Goal: Information Seeking & Learning: Learn about a topic

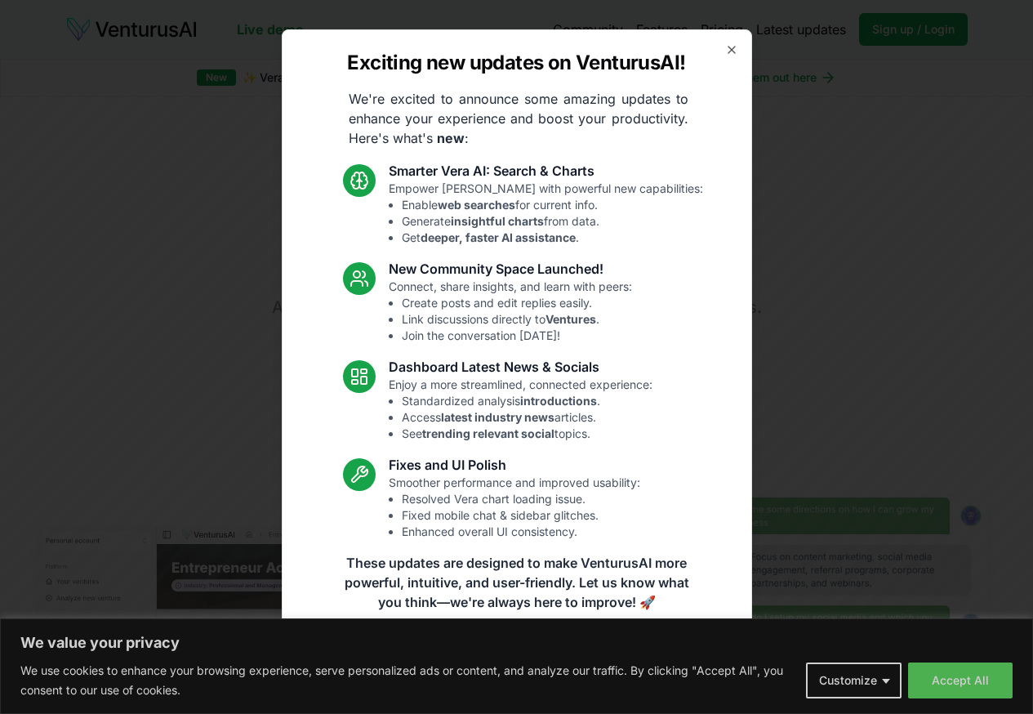
click at [504, 105] on p "We're excited to announce some amazing updates to enhance your experience and b…" at bounding box center [519, 118] width 366 height 59
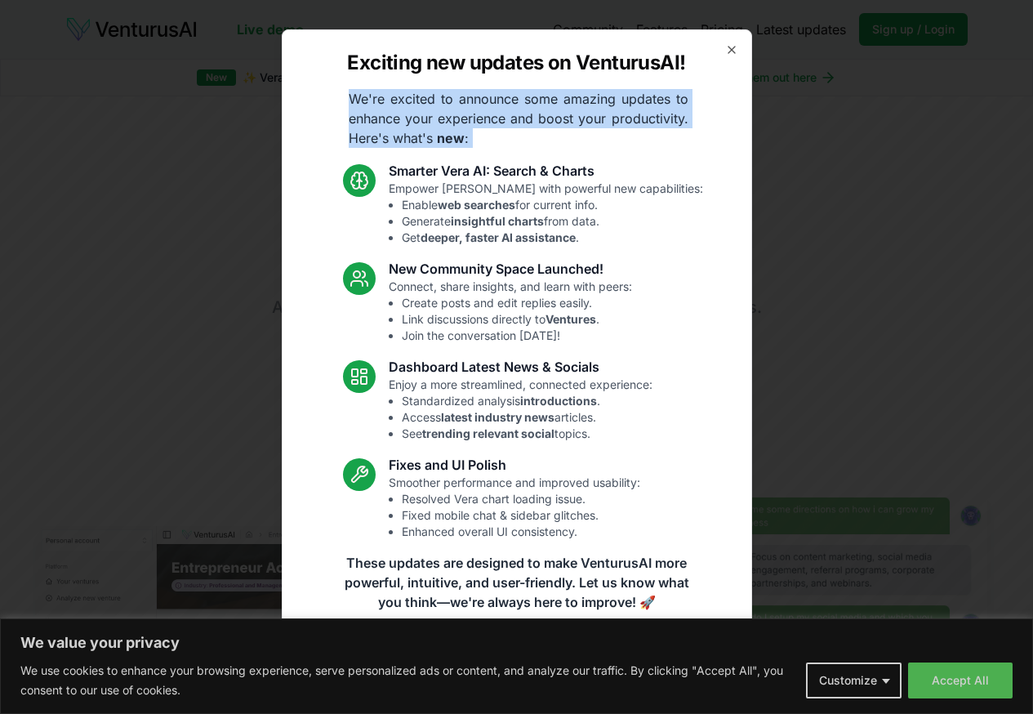
click at [504, 105] on p "We're excited to announce some amazing updates to enhance your experience and b…" at bounding box center [519, 118] width 366 height 59
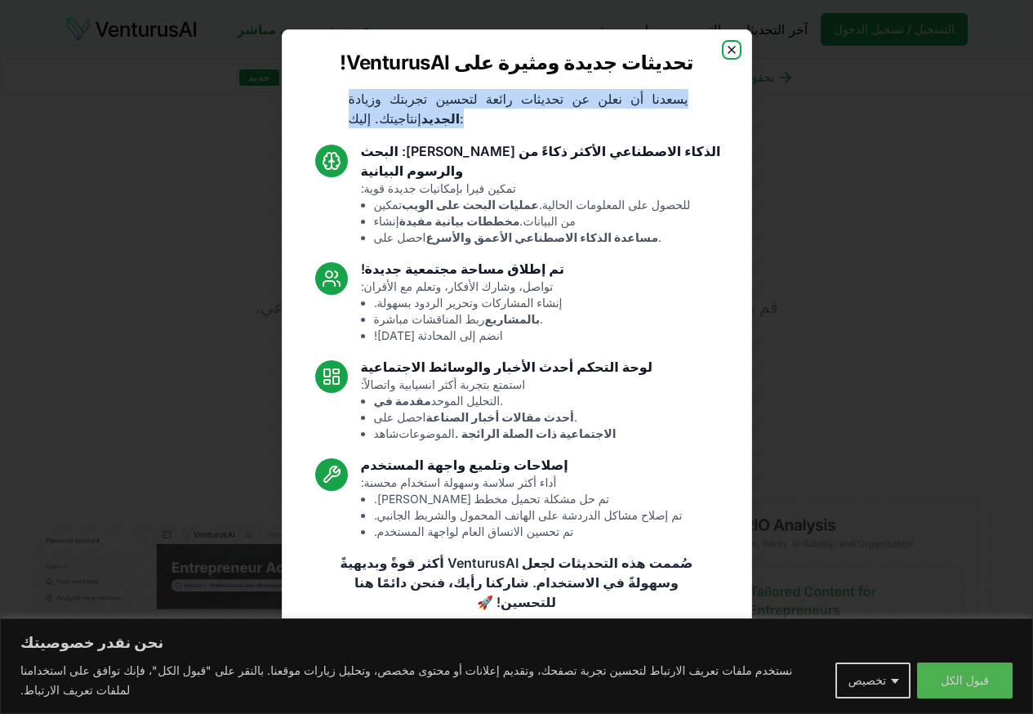
click at [736, 56] on icon "button" at bounding box center [731, 49] width 13 height 13
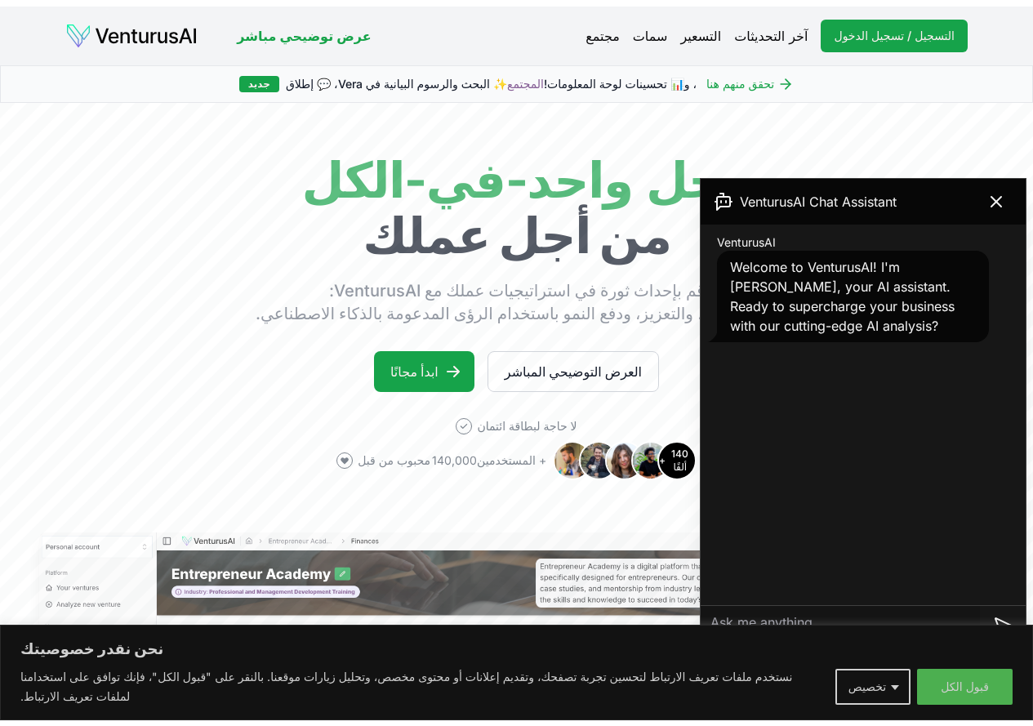
scroll to position [624, 0]
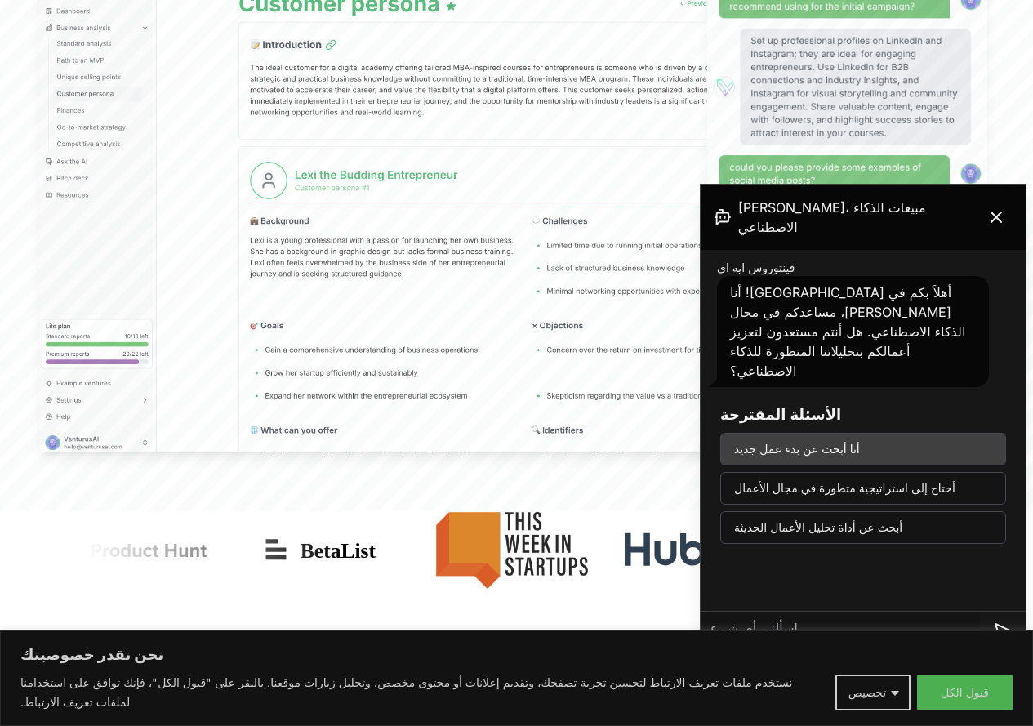
click at [883, 433] on button "أنا أبحث عن بدء عمل جديد" at bounding box center [863, 449] width 286 height 33
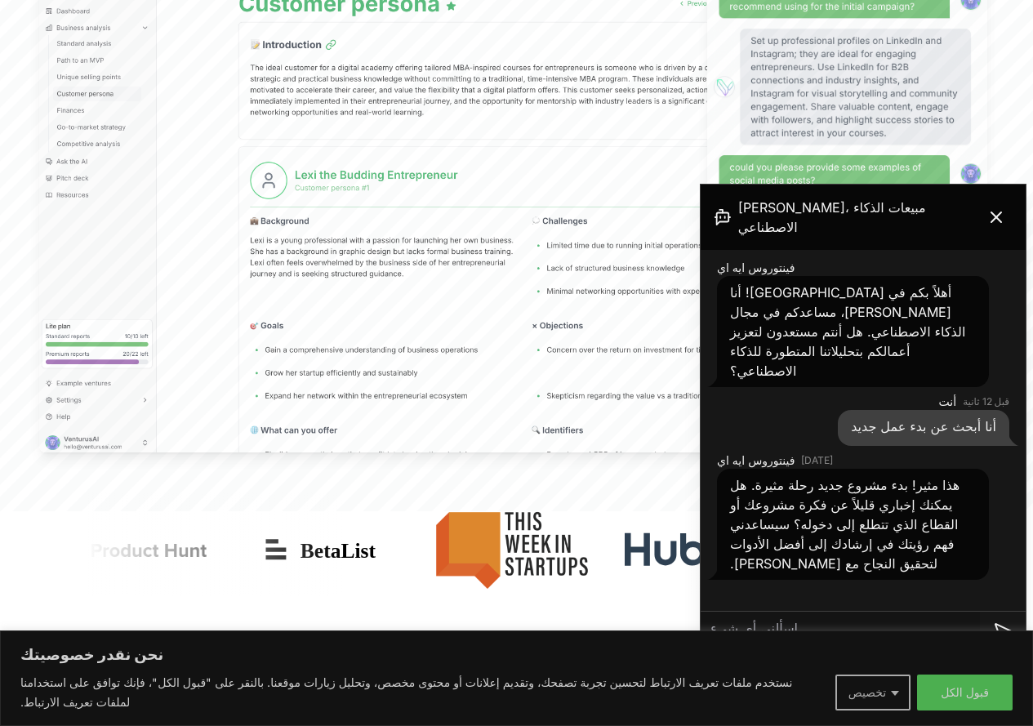
click at [894, 697] on button "تخصيص" at bounding box center [872, 693] width 75 height 36
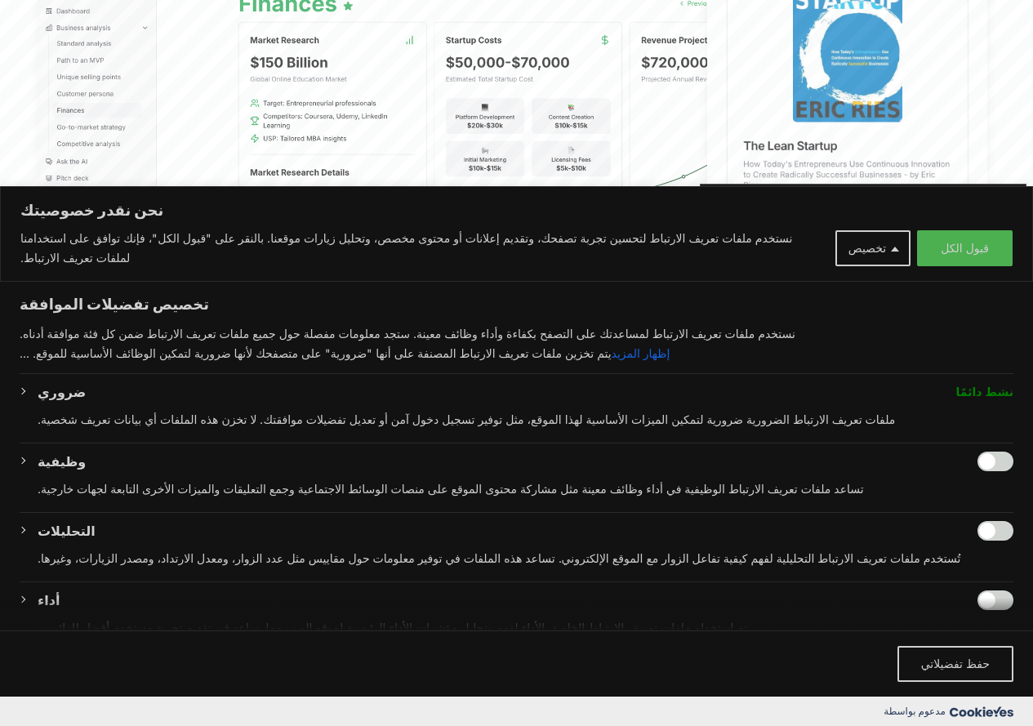
click at [978, 459] on input "تمكين الوظيفة" at bounding box center [996, 462] width 36 height 20
checkbox input "true"
click at [988, 527] on input "تمكين التحليلات" at bounding box center [996, 531] width 36 height 20
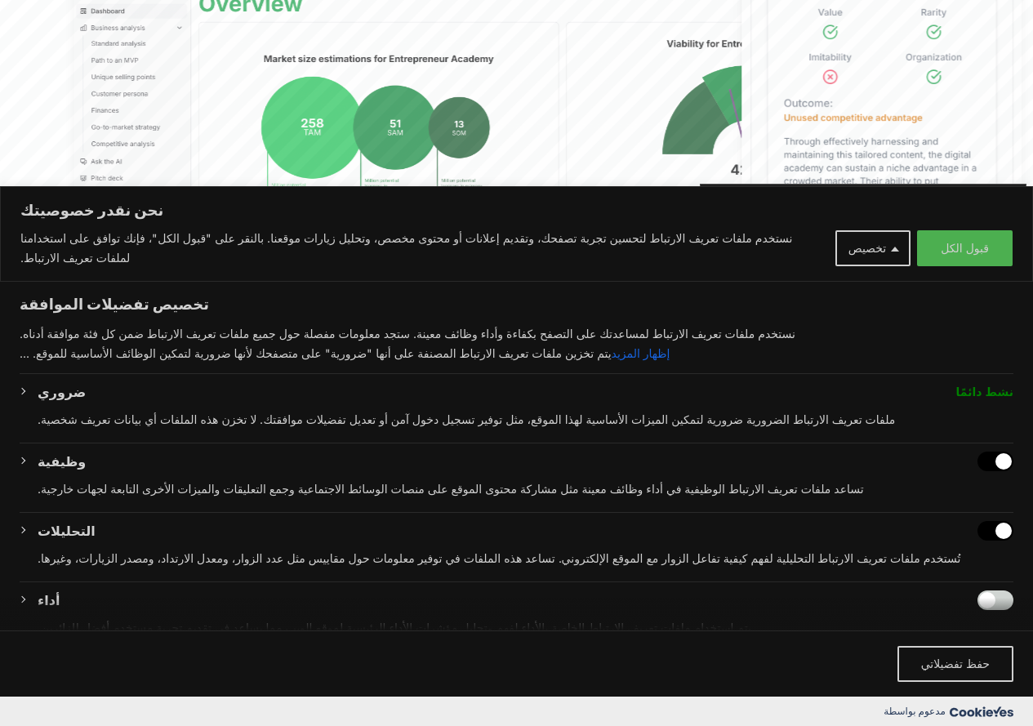
click at [988, 527] on input "Disable Analytics" at bounding box center [996, 531] width 36 height 20
checkbox input "false"
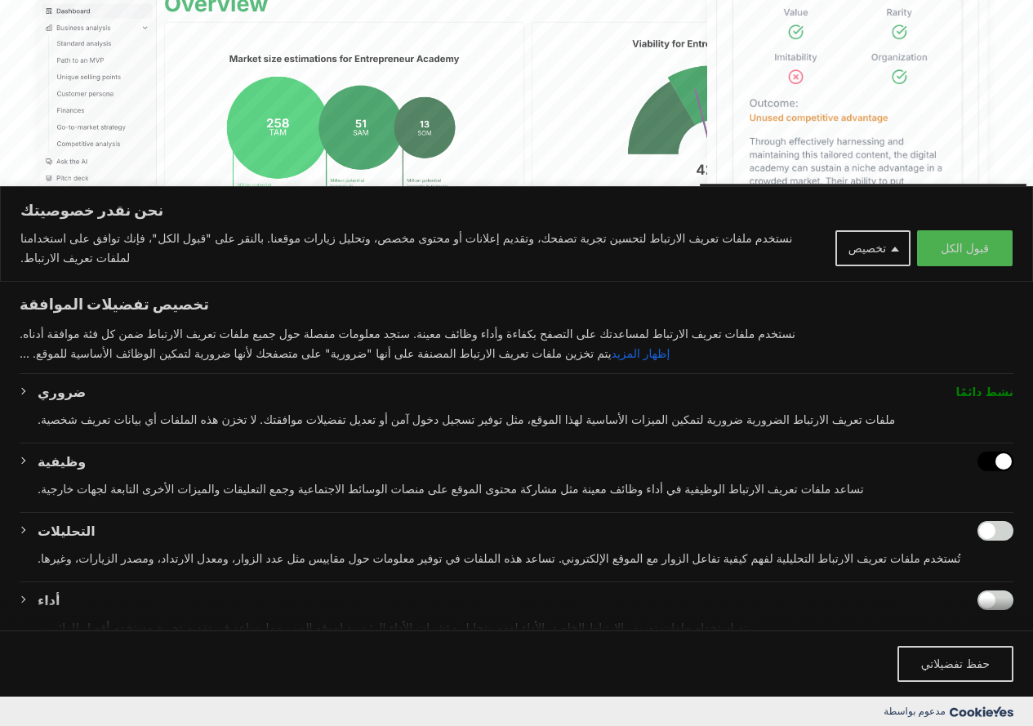
click at [982, 460] on input "Disable Functional" at bounding box center [996, 462] width 36 height 20
checkbox input "false"
click at [931, 670] on button "حفظ تفضيلاتي" at bounding box center [955, 664] width 116 height 36
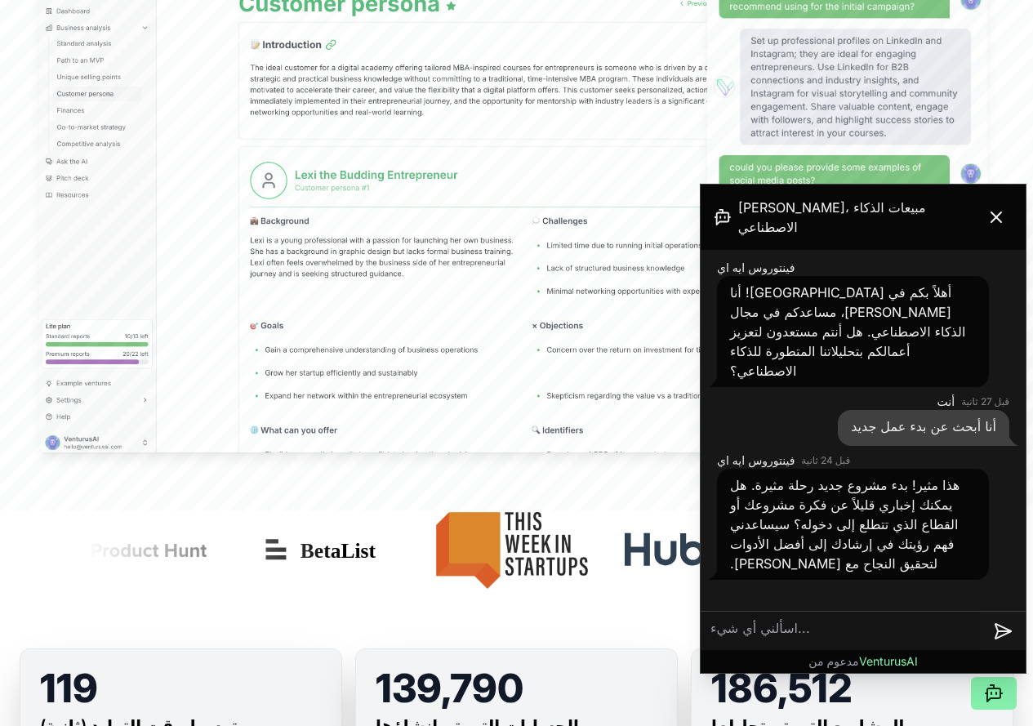
click at [831, 629] on textarea at bounding box center [840, 631] width 279 height 39
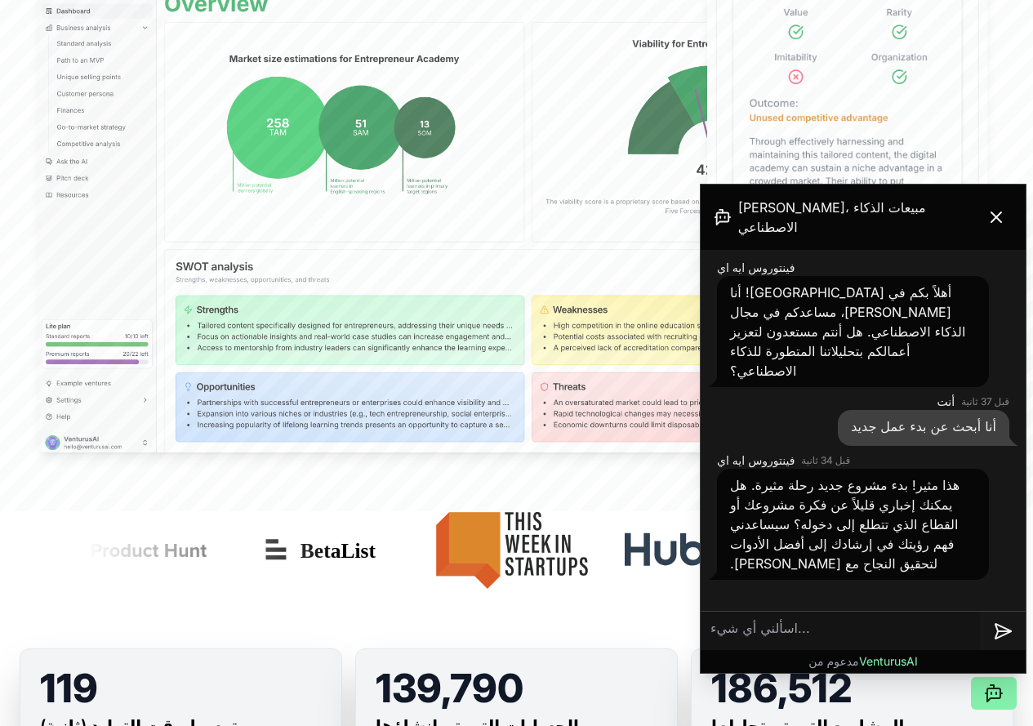
click at [820, 630] on textarea at bounding box center [840, 631] width 279 height 39
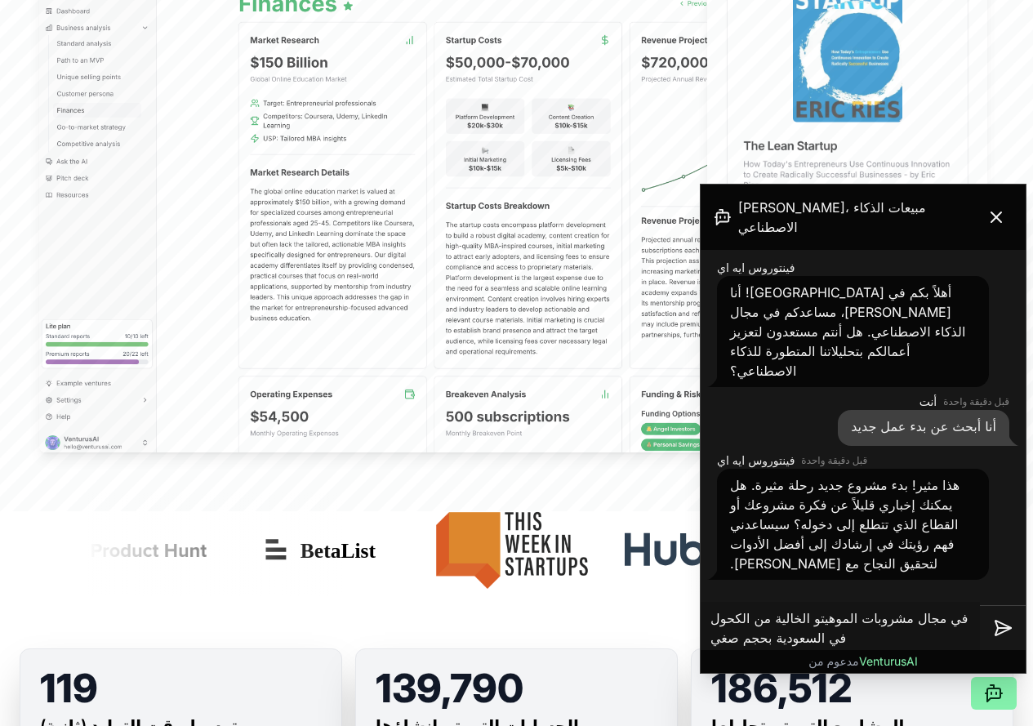
type textarea "في مجال مشروبات الموهيتو الخالية من الكحول في السعودية بحجم صغير"
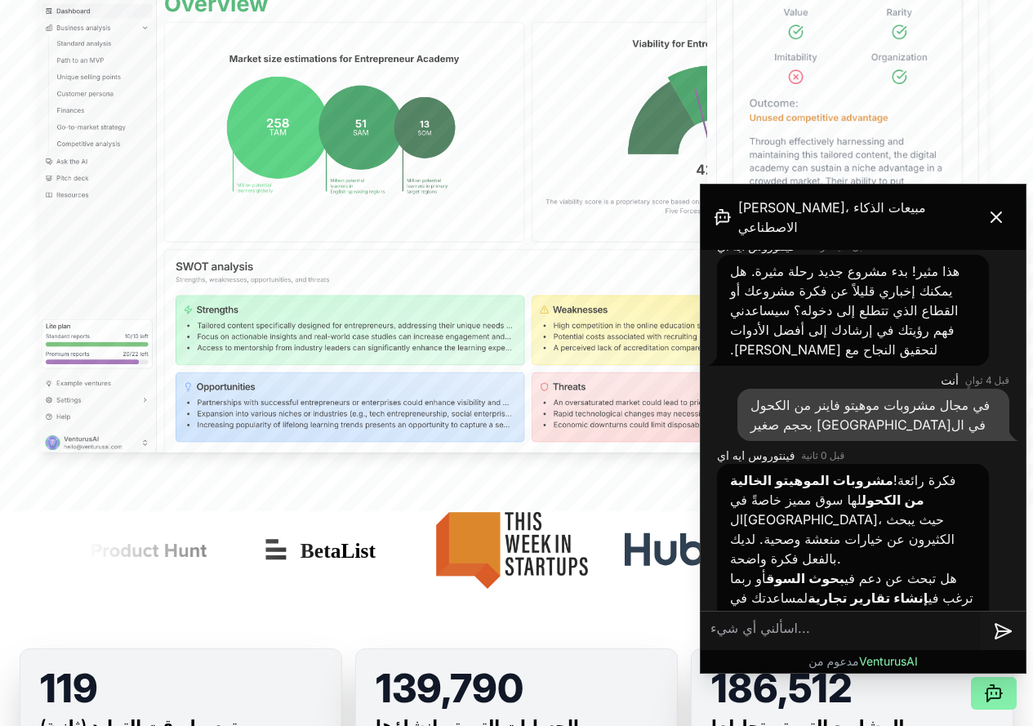
scroll to position [227, 0]
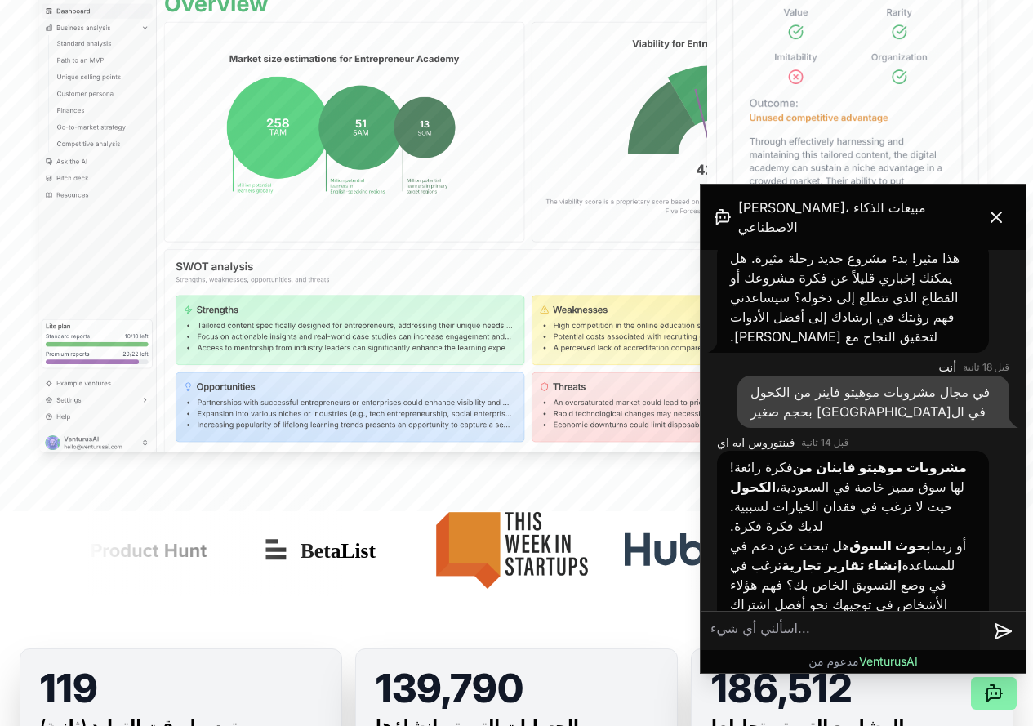
click at [846, 617] on textarea at bounding box center [840, 631] width 279 height 39
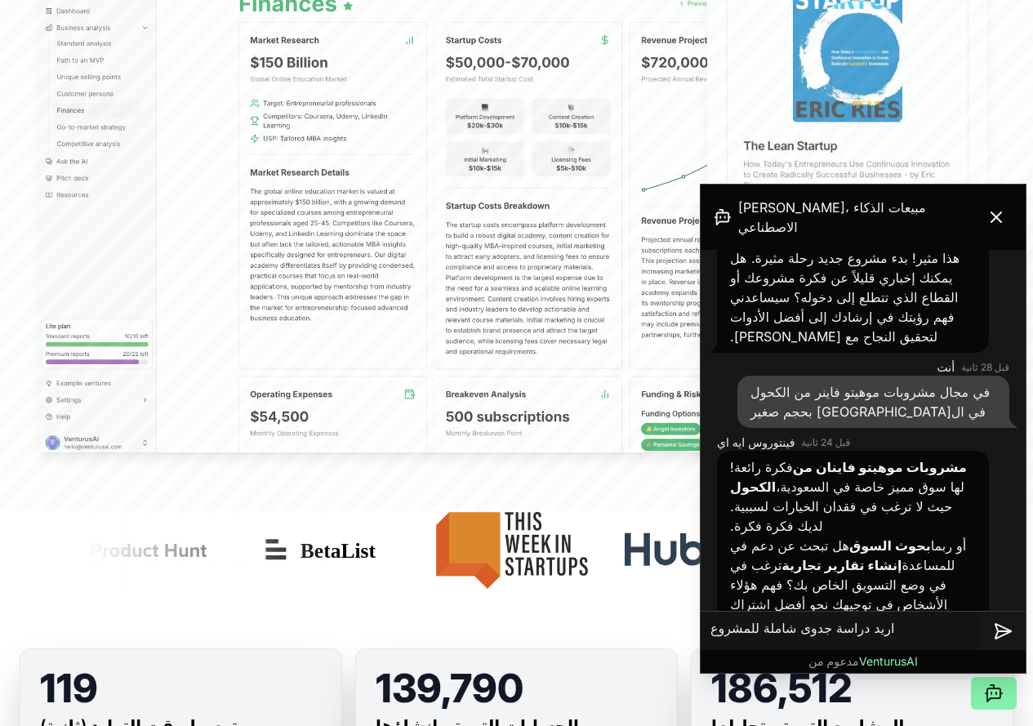
type textarea "اريد دراسة جدوى شاملة للمشروع"
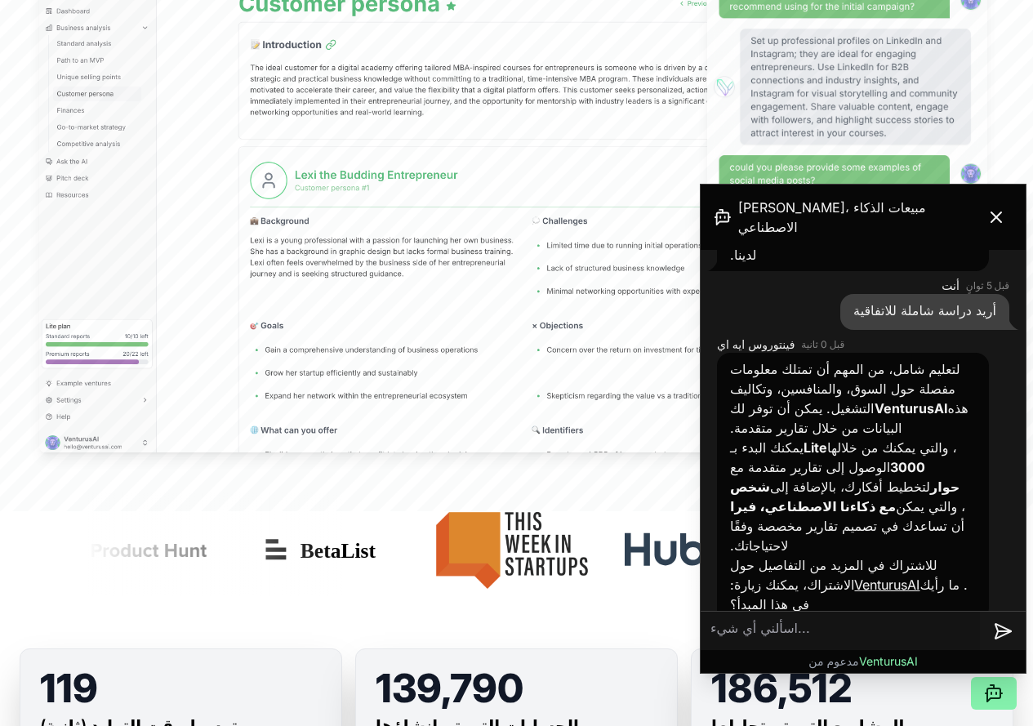
scroll to position [577, 0]
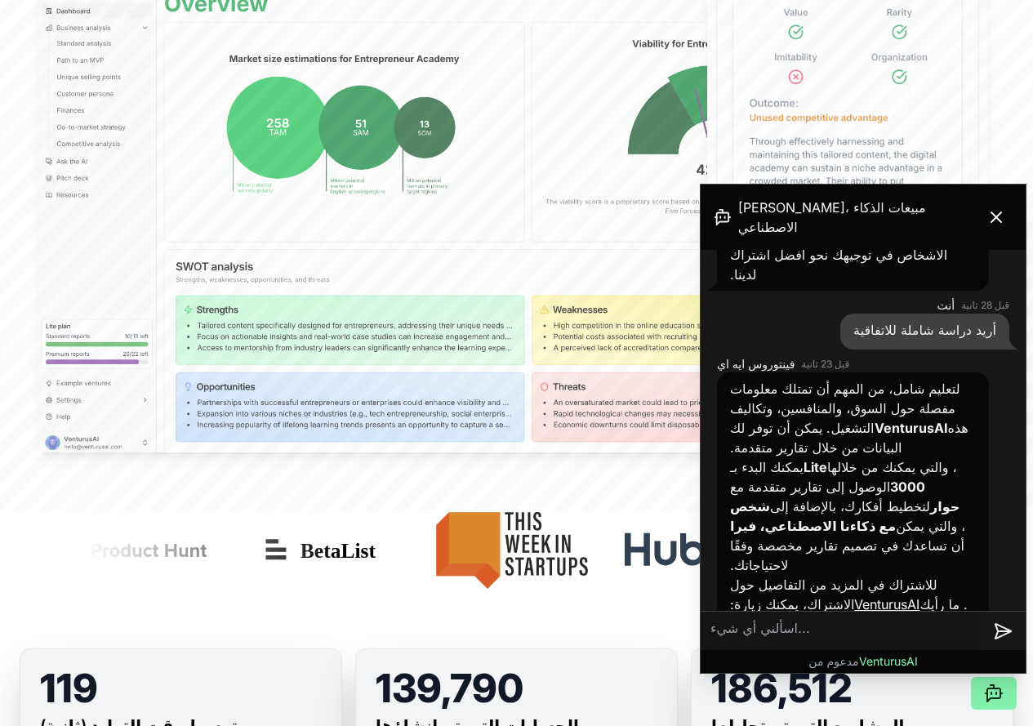
click at [861, 596] on font "VenturusAI" at bounding box center [886, 604] width 65 height 16
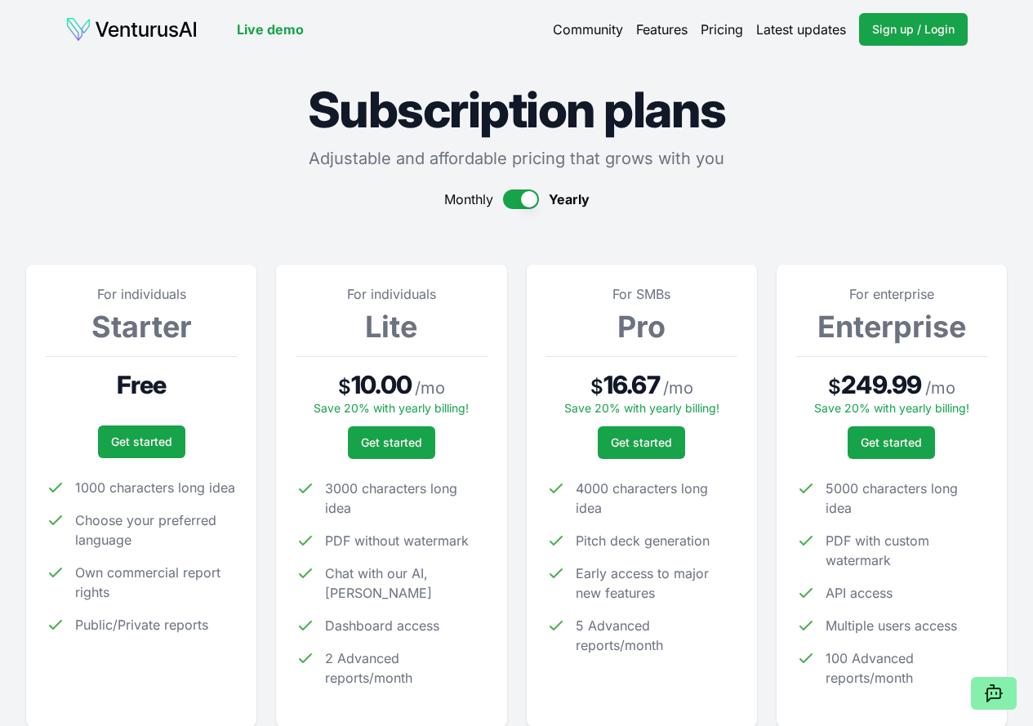
click at [906, 161] on p "Adjustable and affordable pricing that grows with you" at bounding box center [516, 158] width 981 height 23
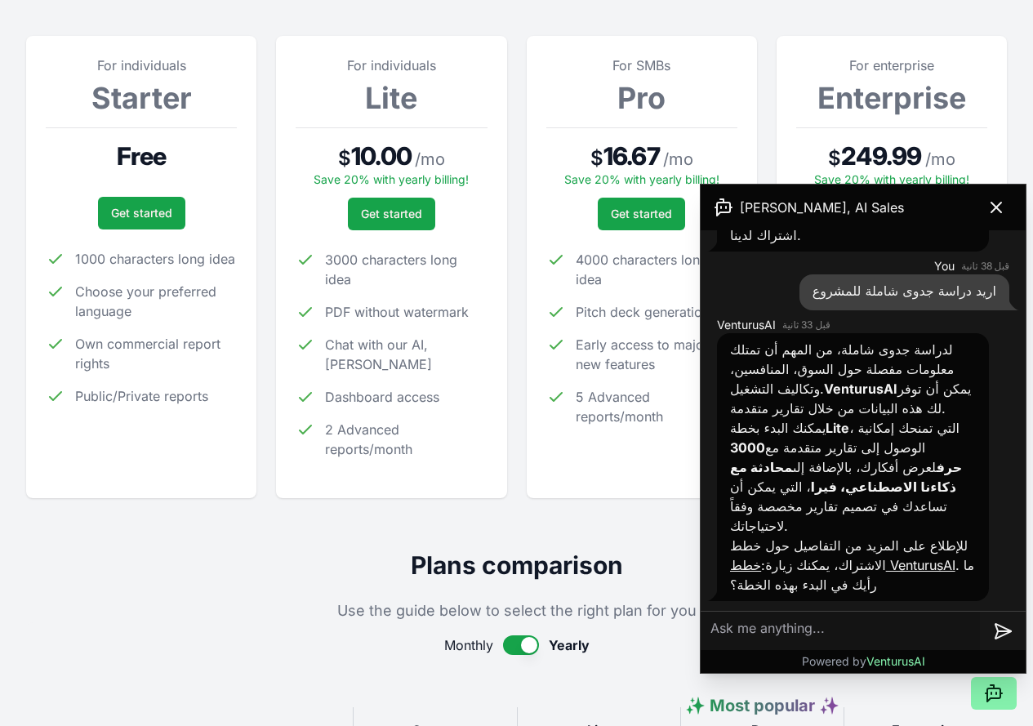
scroll to position [655, 0]
click at [376, 101] on h3 "Lite" at bounding box center [391, 98] width 191 height 33
click at [376, 100] on h3 "Lite" at bounding box center [391, 98] width 191 height 33
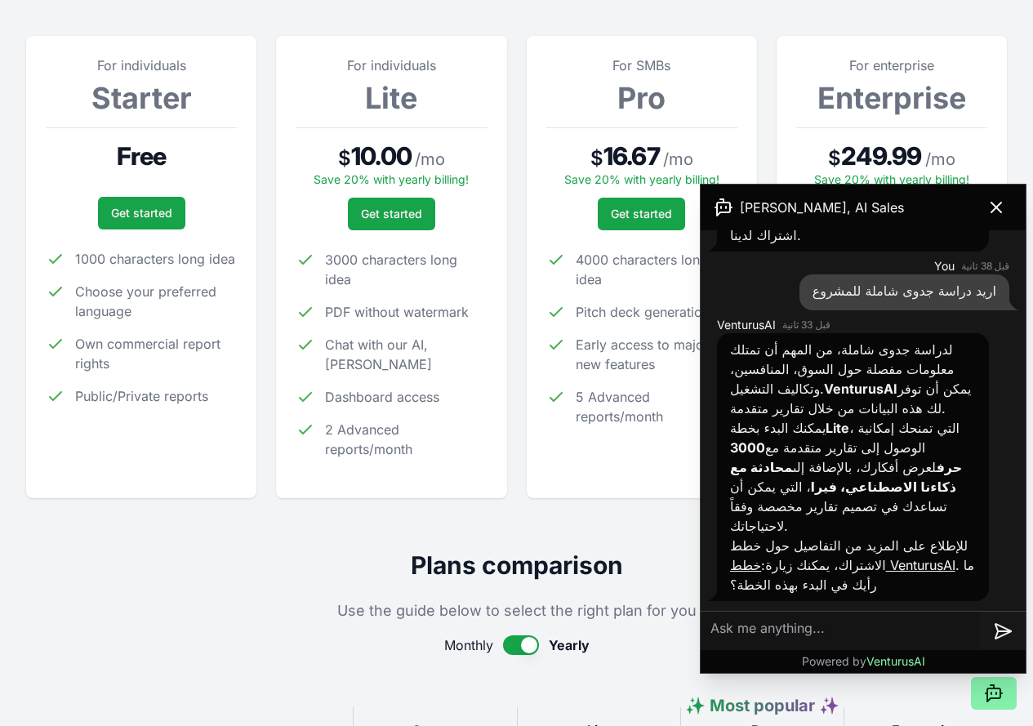
click at [376, 100] on h3 "Lite" at bounding box center [391, 98] width 191 height 33
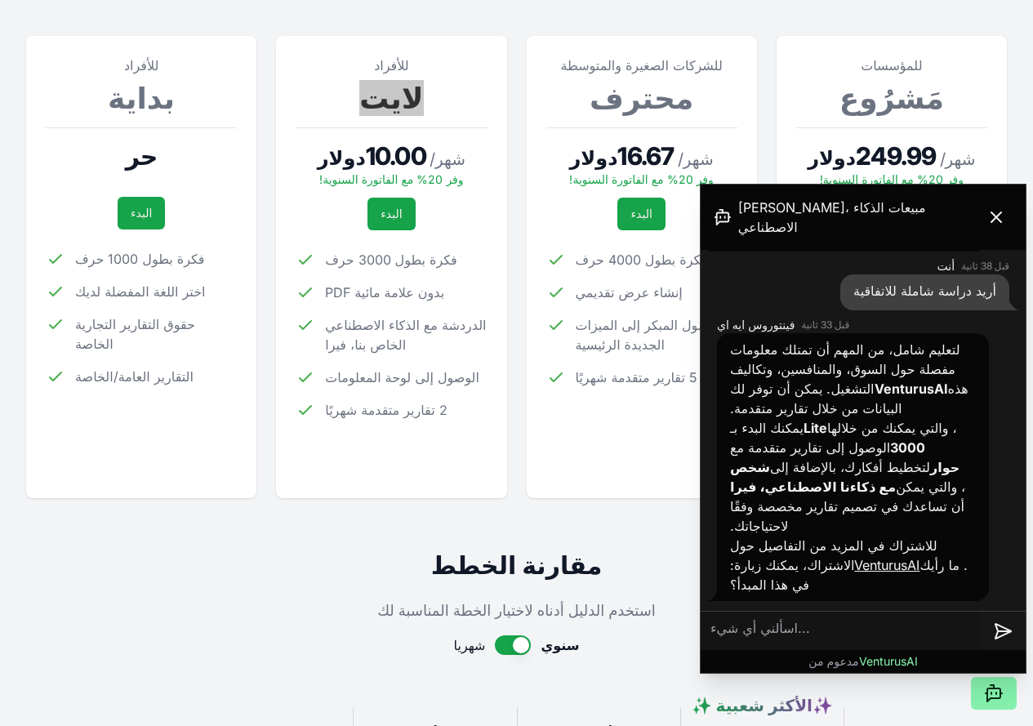
scroll to position [577, 0]
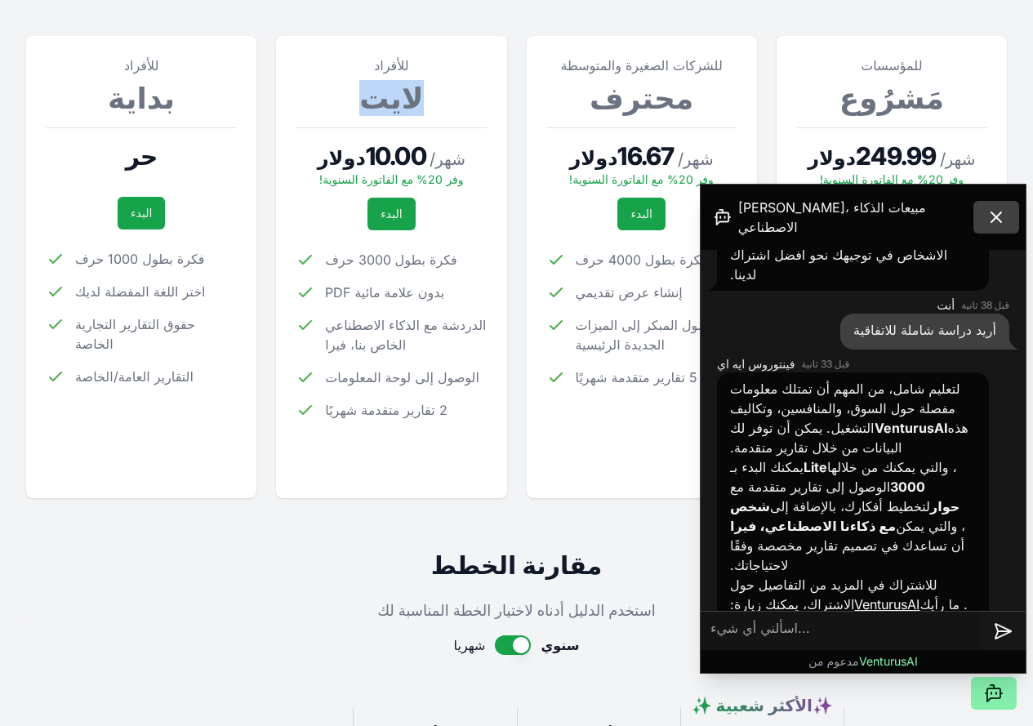
click at [997, 207] on icon at bounding box center [996, 217] width 20 height 20
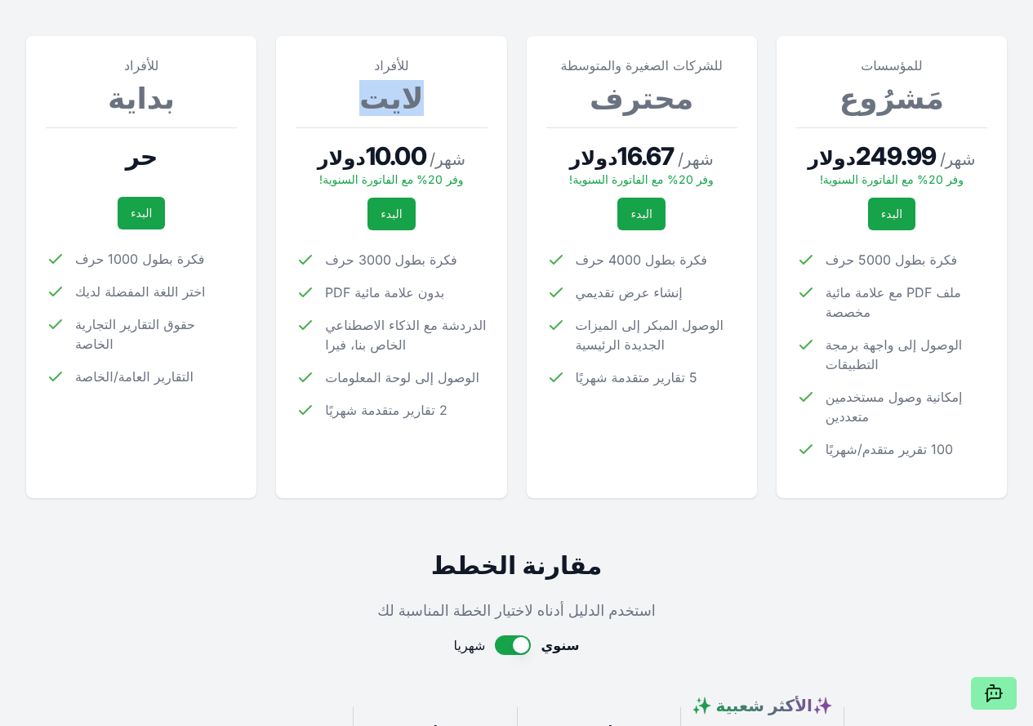
click at [512, 655] on button "button" at bounding box center [513, 645] width 36 height 20
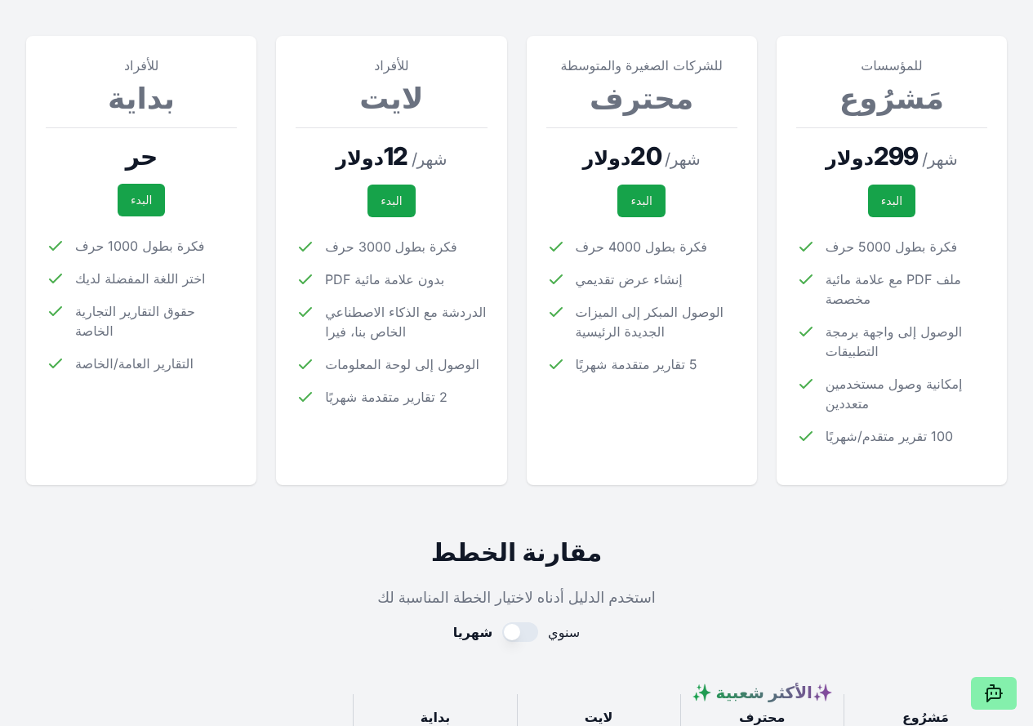
click at [537, 642] on div "شهريا سنوي" at bounding box center [516, 632] width 981 height 20
click at [525, 642] on button "button" at bounding box center [520, 632] width 36 height 20
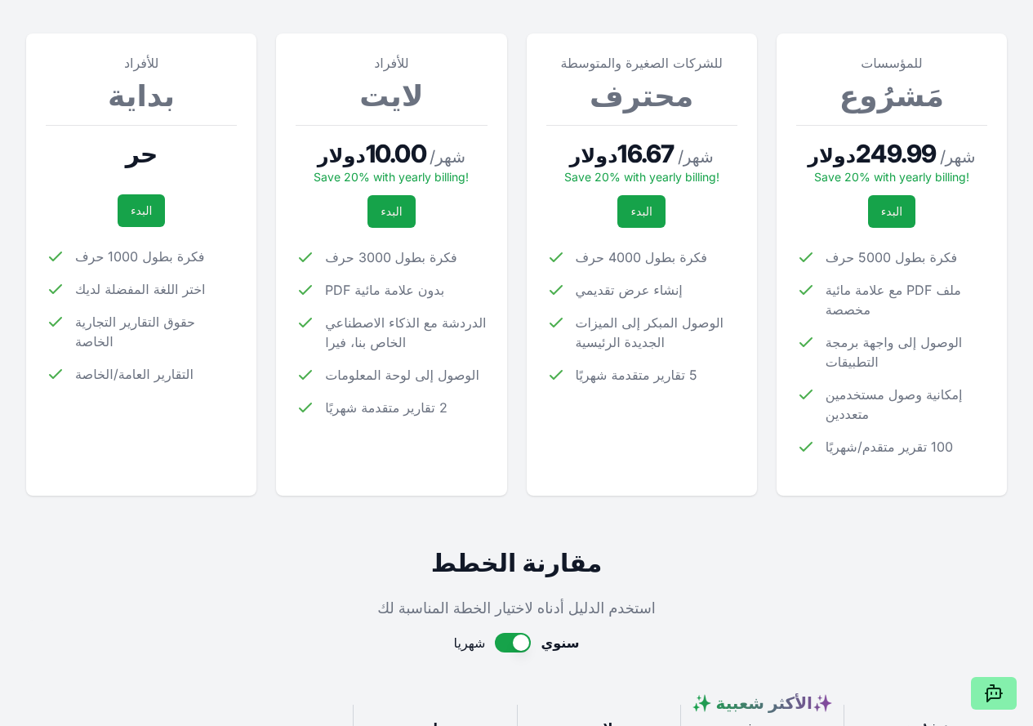
scroll to position [866, 0]
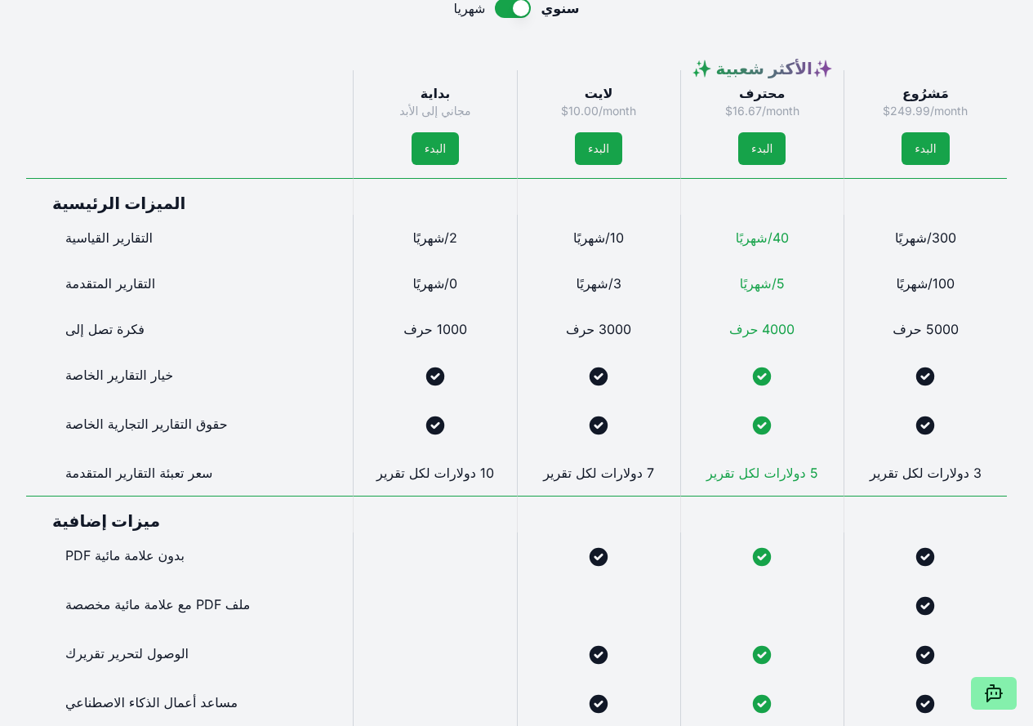
click at [1022, 559] on div "خطط الاشتراك أسعار قابلة للتعديل وبأسعار معقولة تنمو معك شهريا سنوي للأفراد بدا…" at bounding box center [516, 358] width 1033 height 2331
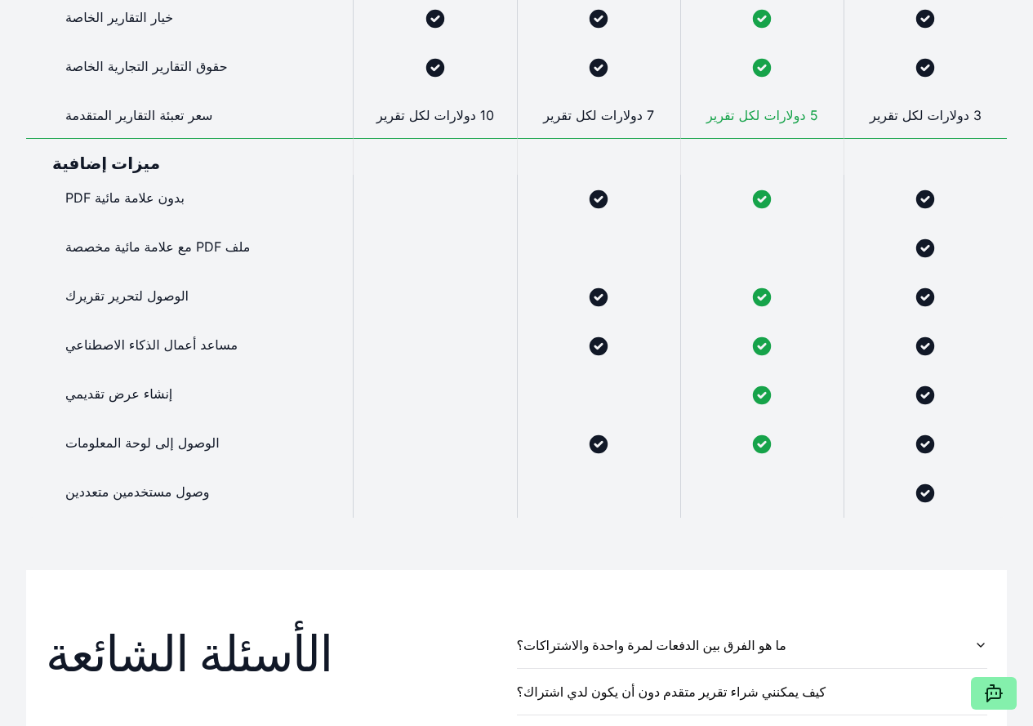
scroll to position [1225, 0]
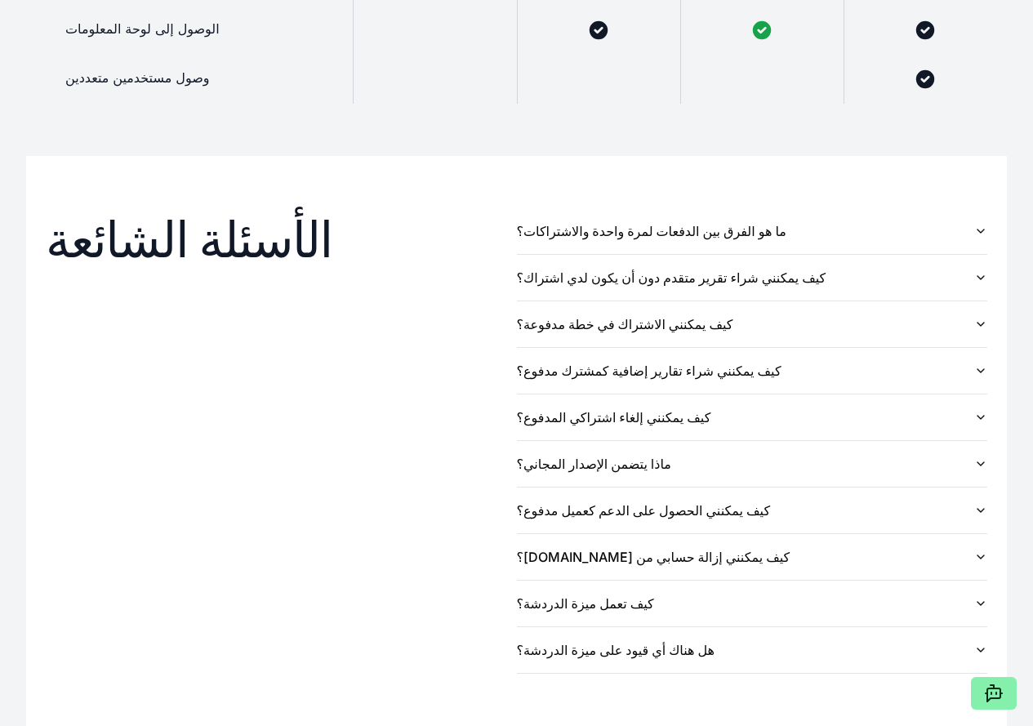
scroll to position [1682, 0]
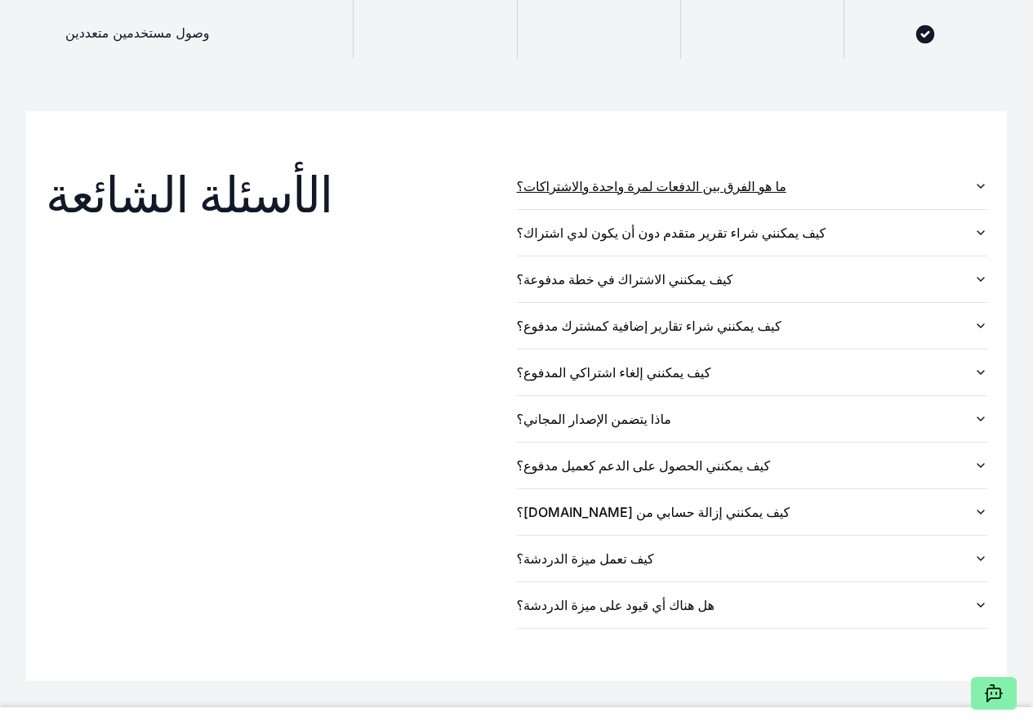
click at [978, 193] on icon "button" at bounding box center [980, 186] width 13 height 13
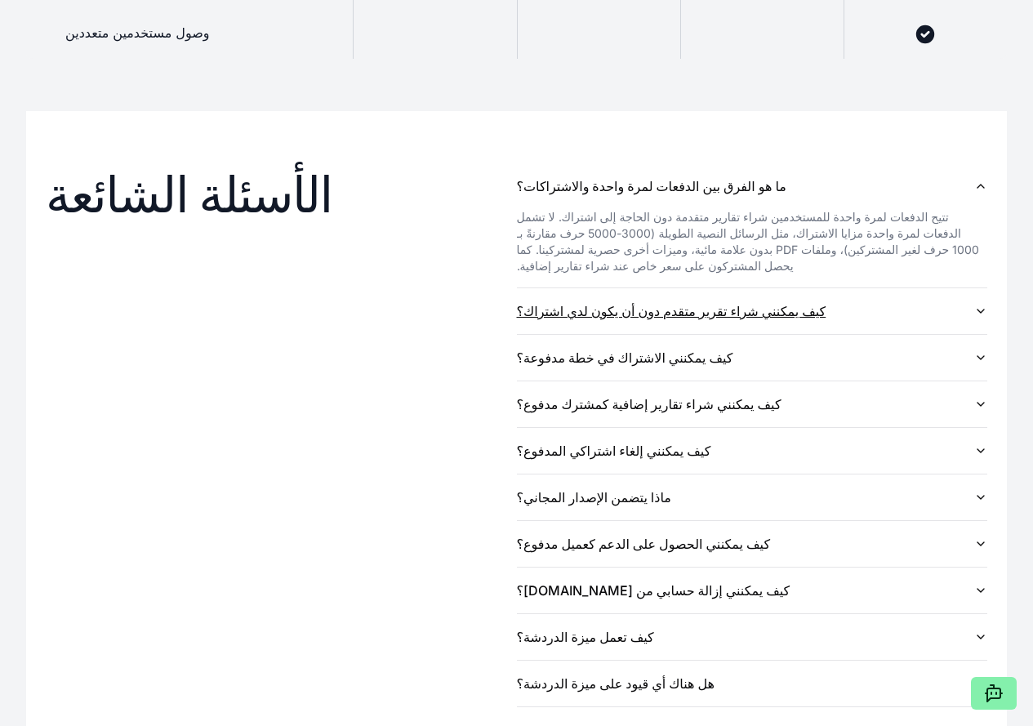
click at [969, 334] on button "كيف يمكنني شراء تقرير متقدم دون أن يكون لدي اشتراك؟" at bounding box center [752, 311] width 471 height 46
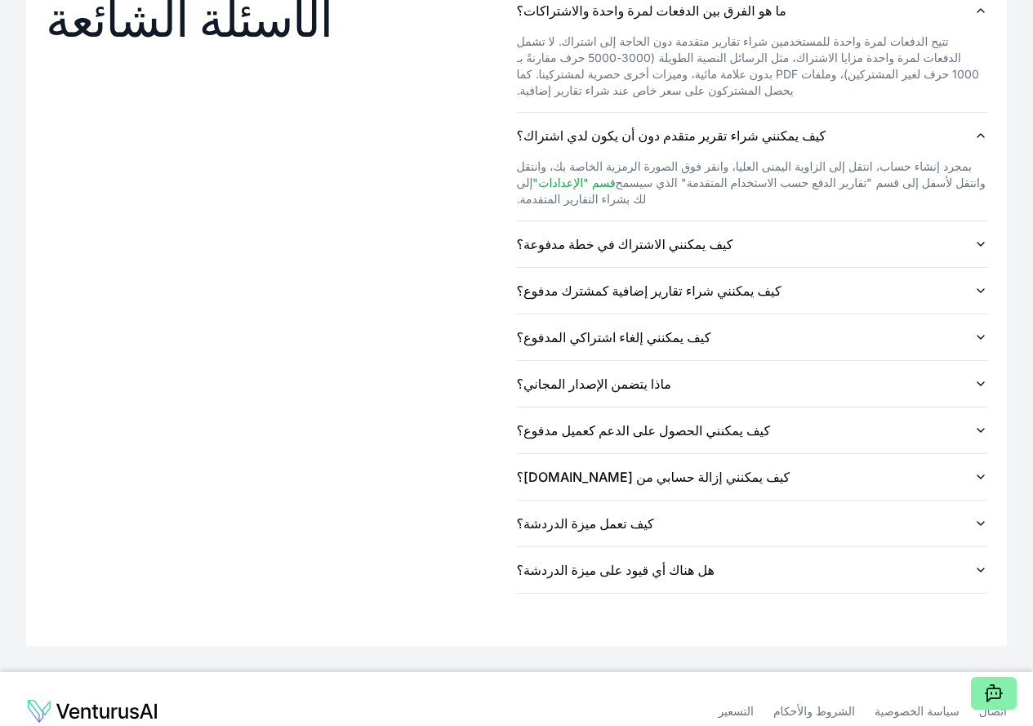
scroll to position [1944, 0]
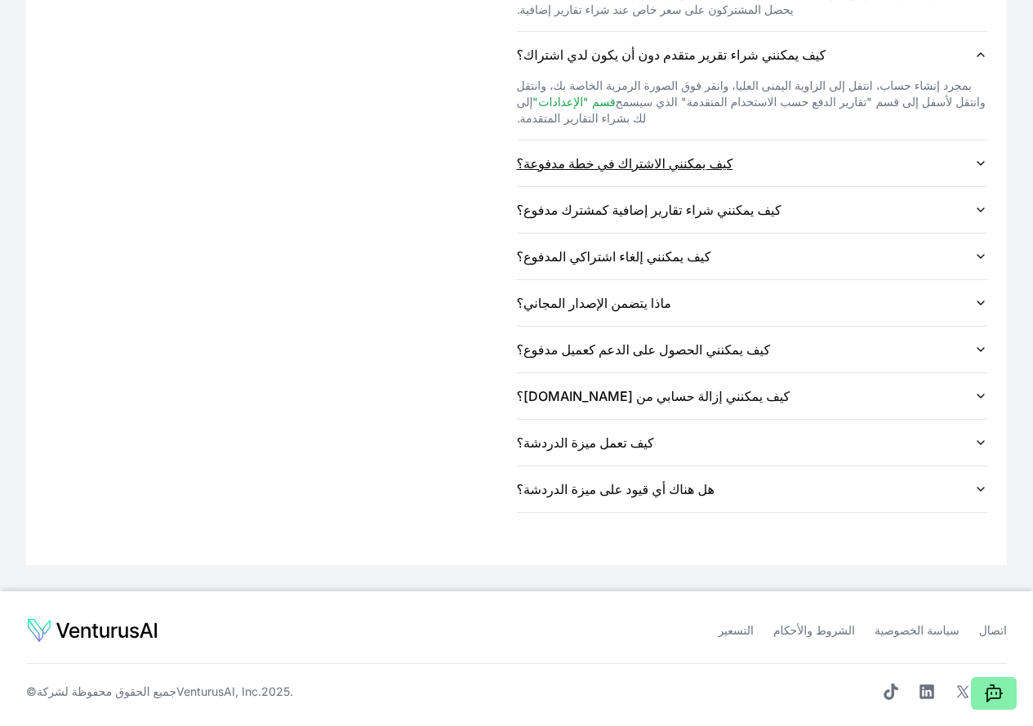
click at [973, 186] on button "كيف يمكنني الاشتراك في خطة مدفوعة؟" at bounding box center [752, 163] width 471 height 46
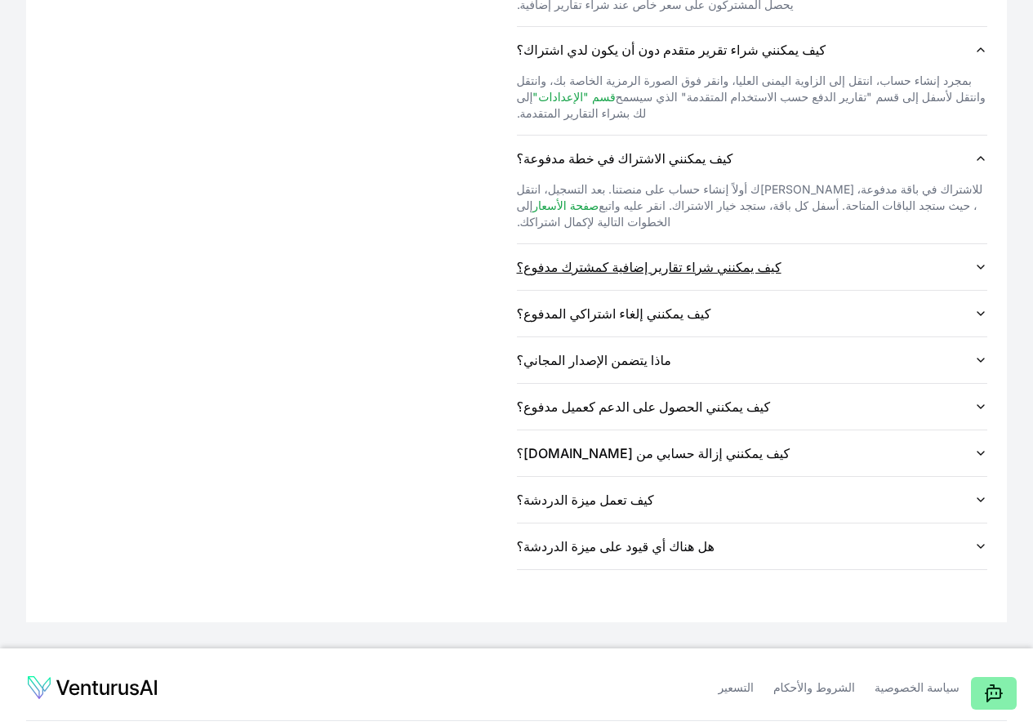
click at [978, 274] on icon "button" at bounding box center [980, 267] width 13 height 13
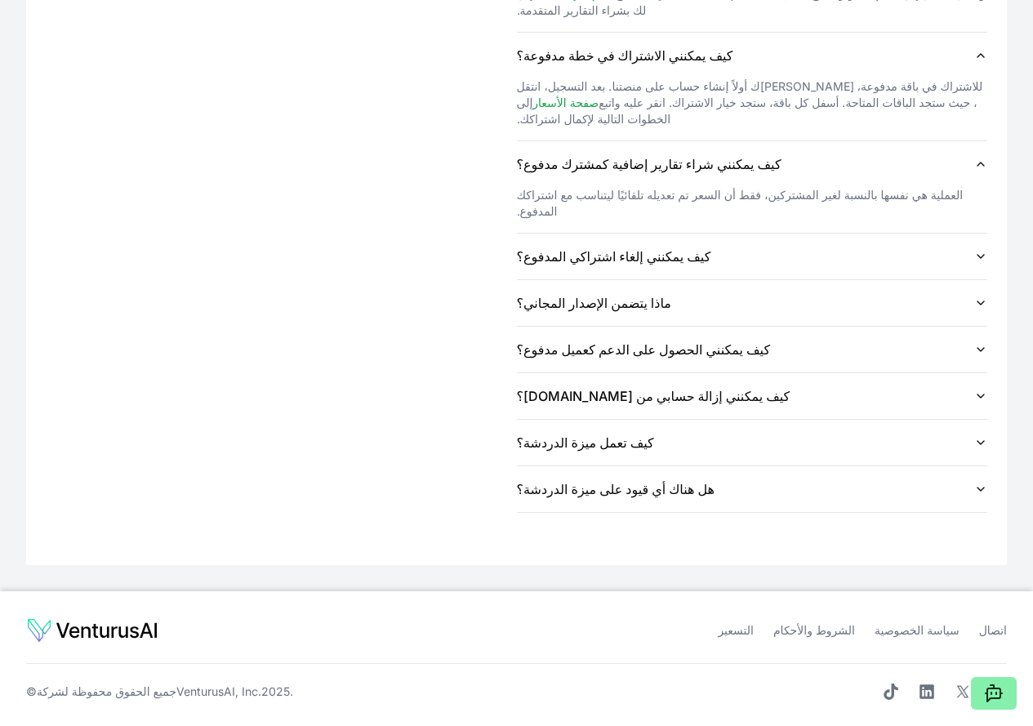
scroll to position [2115, 0]
click at [980, 250] on icon "button" at bounding box center [980, 256] width 13 height 13
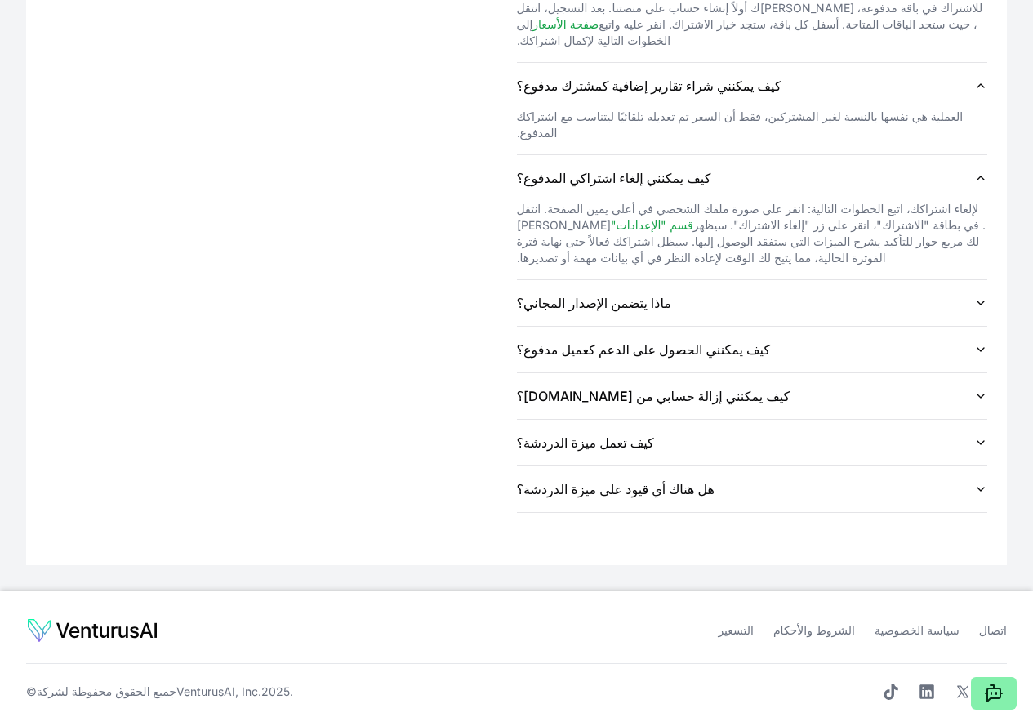
scroll to position [2193, 0]
click at [983, 296] on icon "button" at bounding box center [980, 302] width 13 height 13
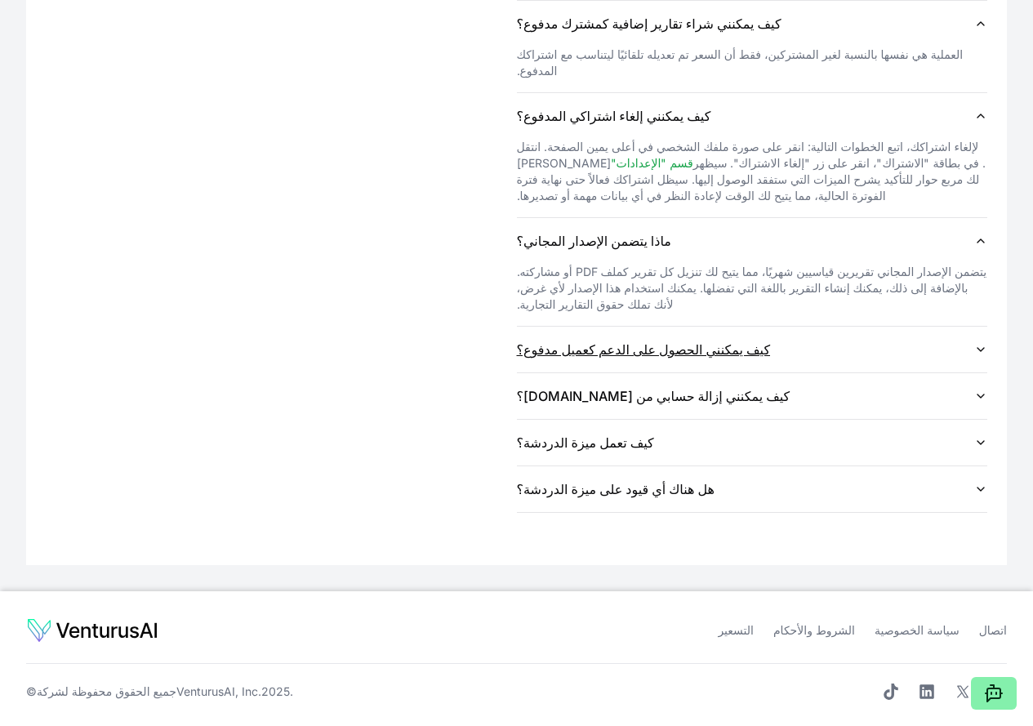
click at [980, 351] on icon "button" at bounding box center [981, 349] width 7 height 3
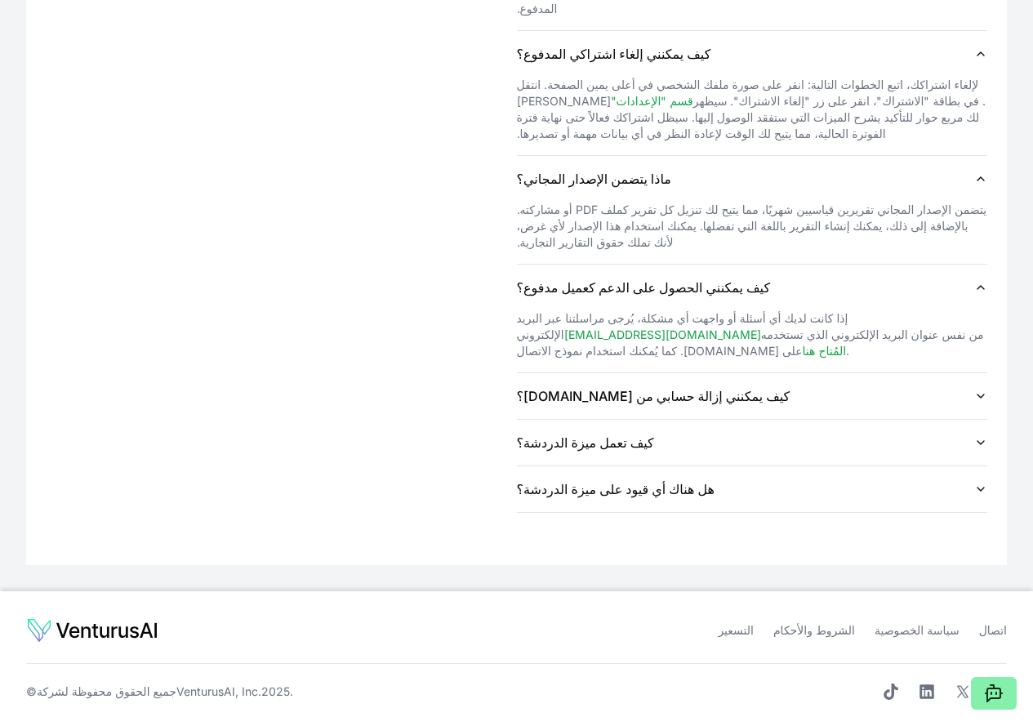
scroll to position [2318, 0]
click at [984, 390] on icon "button" at bounding box center [980, 396] width 13 height 13
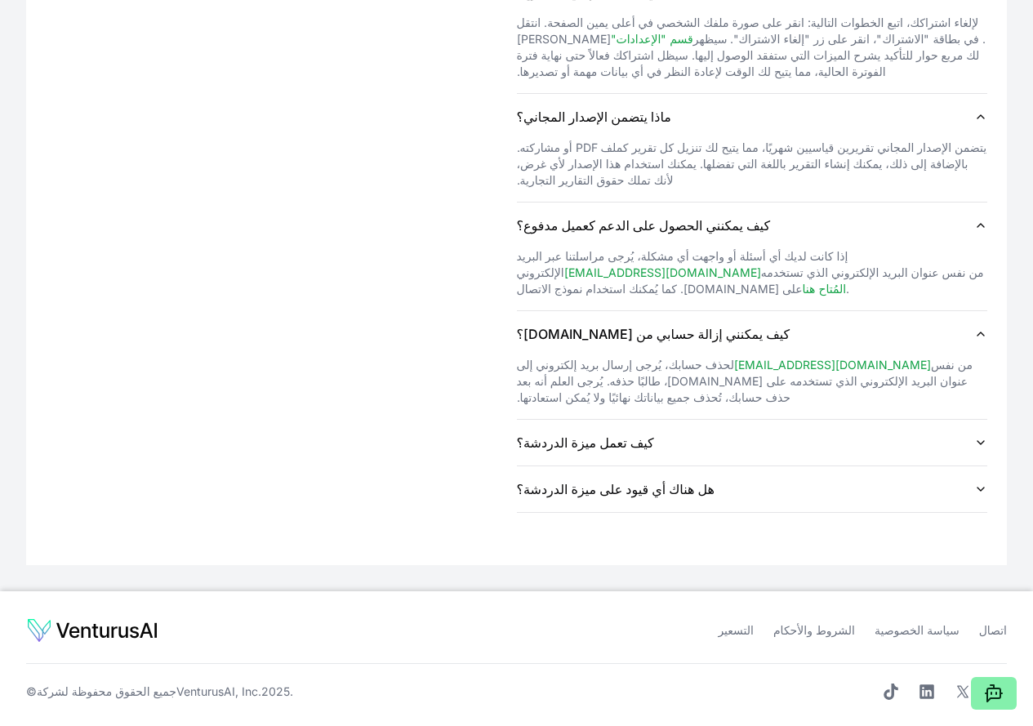
click at [978, 436] on icon "button" at bounding box center [980, 442] width 13 height 13
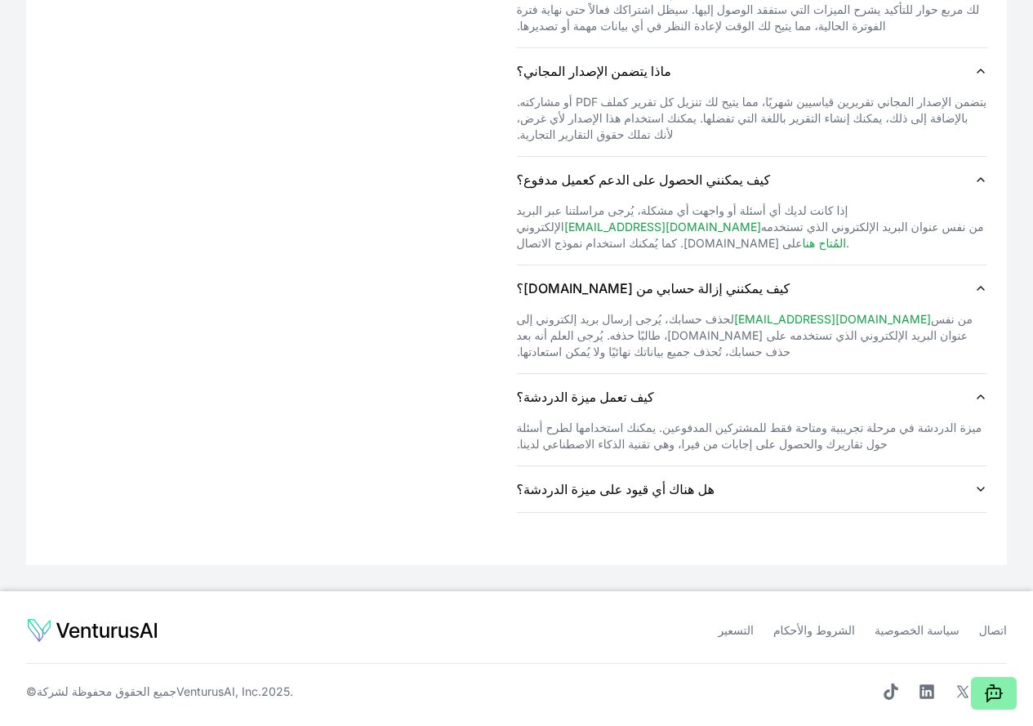
click at [979, 483] on icon "button" at bounding box center [980, 489] width 13 height 13
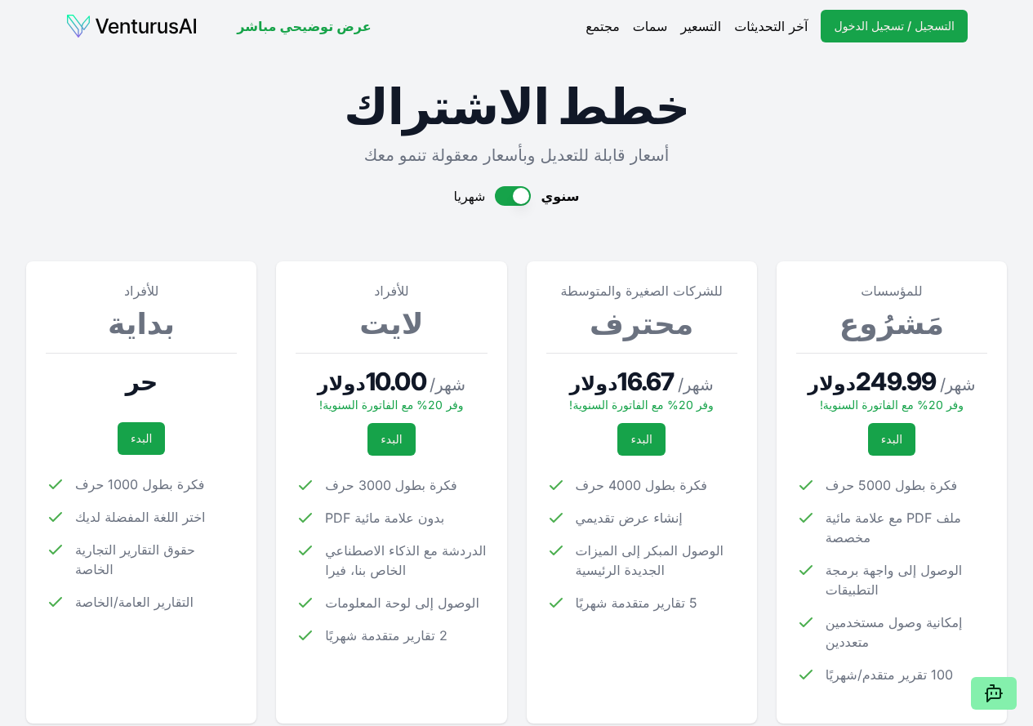
scroll to position [0, 0]
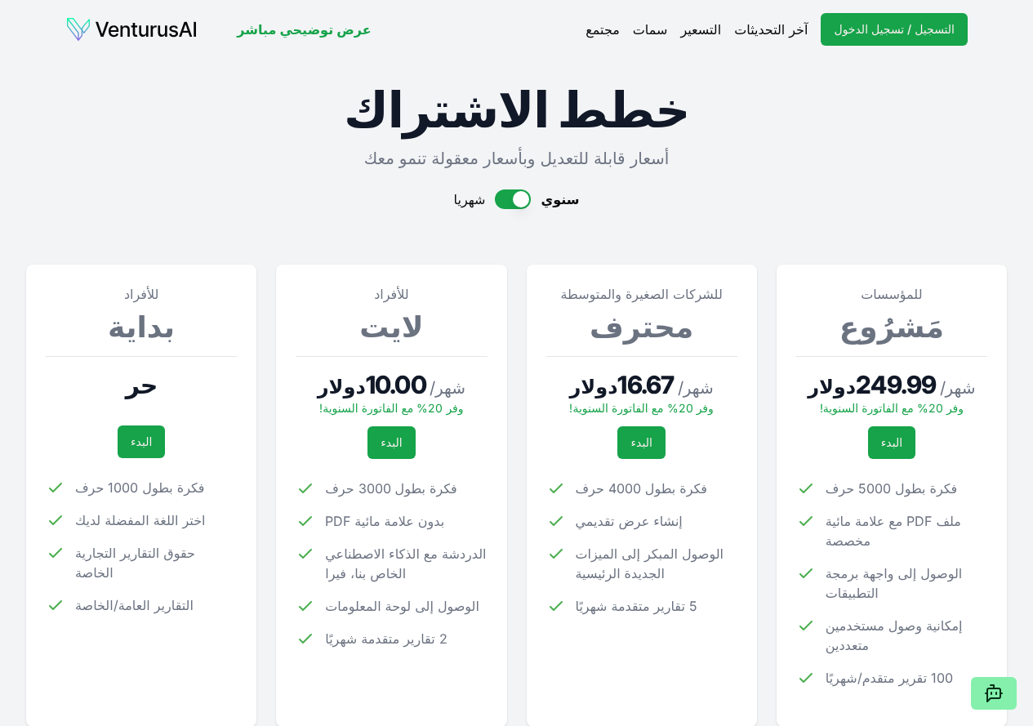
click at [326, 31] on font "عرض توضيحي مباشر" at bounding box center [304, 29] width 134 height 16
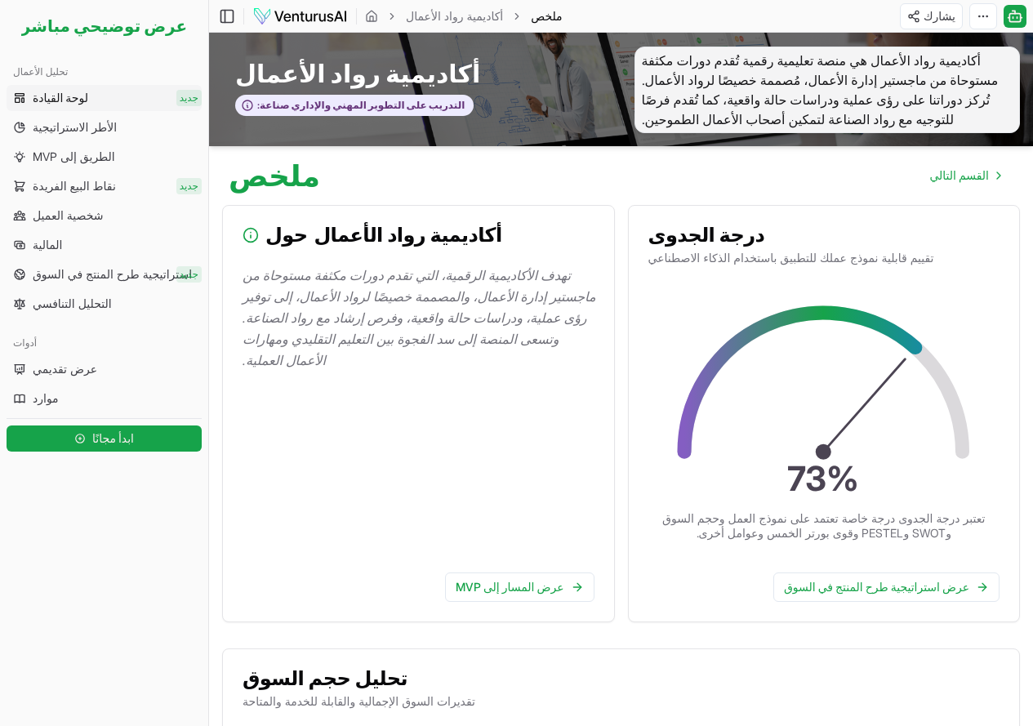
click at [88, 96] on font "لوحة القيادة" at bounding box center [61, 98] width 56 height 14
click at [164, 645] on div "منصة مشاريعك تحليل المشروع الجديد تحليل الأعمال لوحة القيادة جديد الأطر الاسترا…" at bounding box center [104, 389] width 208 height 674
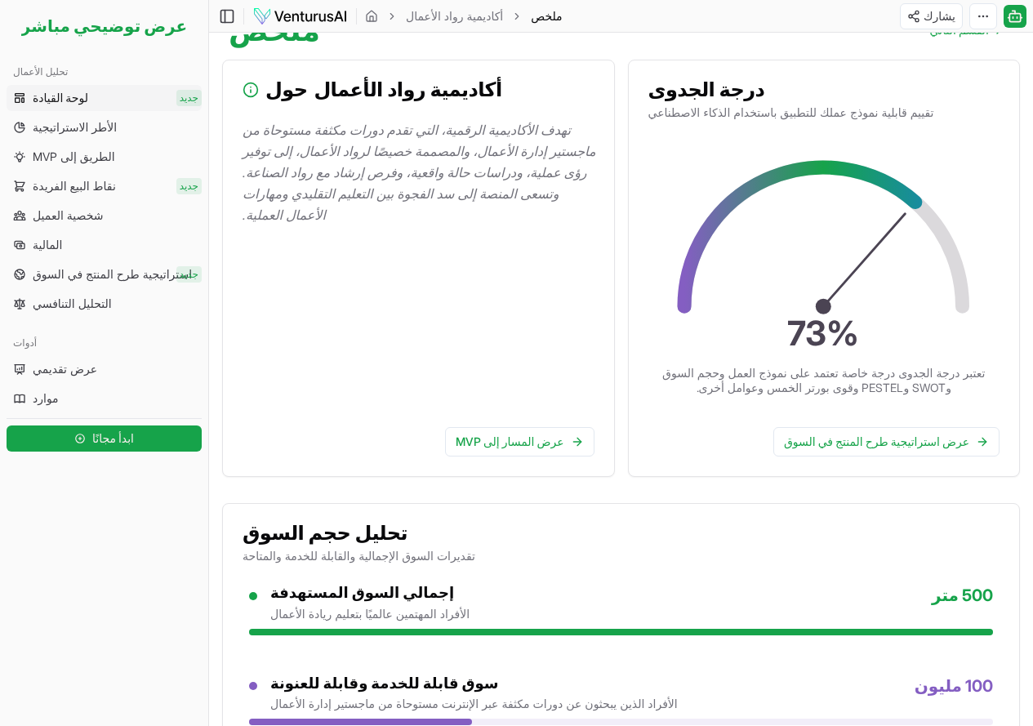
scroll to position [143, 0]
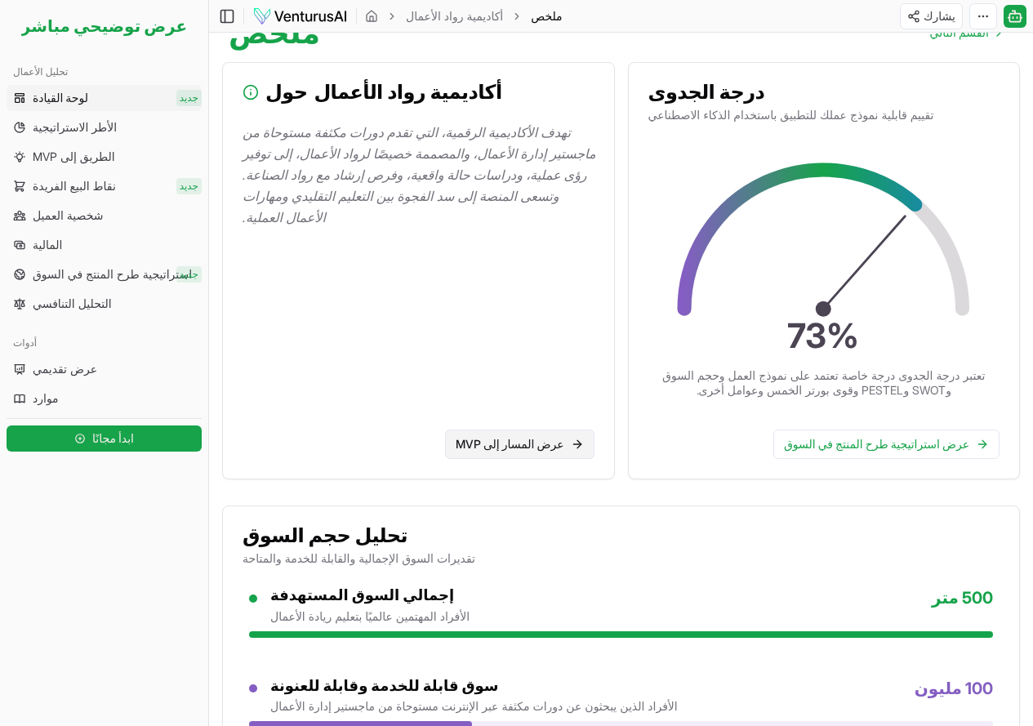
click at [515, 447] on font "عرض المسار إلى MVP" at bounding box center [510, 444] width 109 height 14
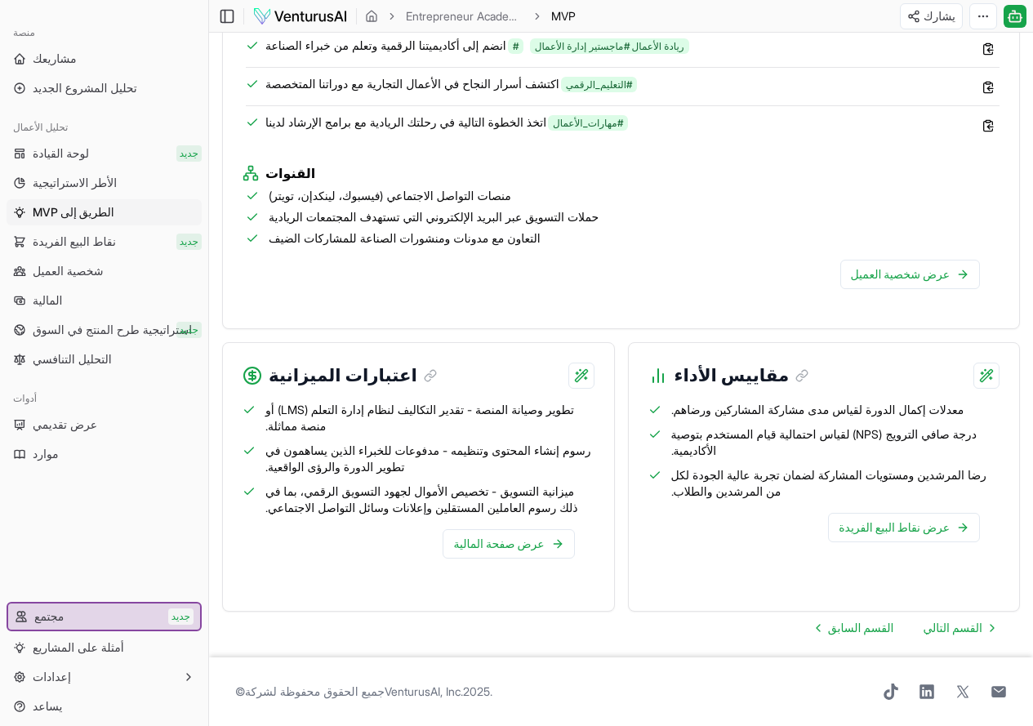
scroll to position [1565, 0]
